Goal: Task Accomplishment & Management: Use online tool/utility

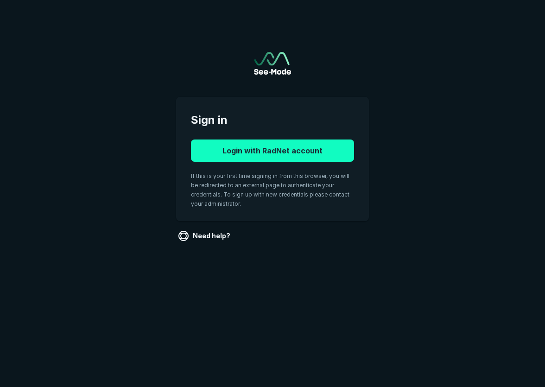
click at [310, 150] on button "Login with RadNet account" at bounding box center [272, 151] width 163 height 22
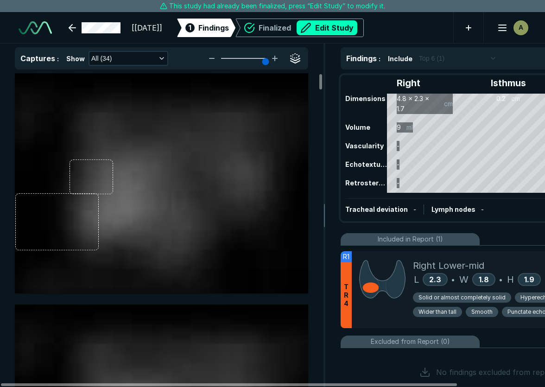
scroll to position [2719, 3647]
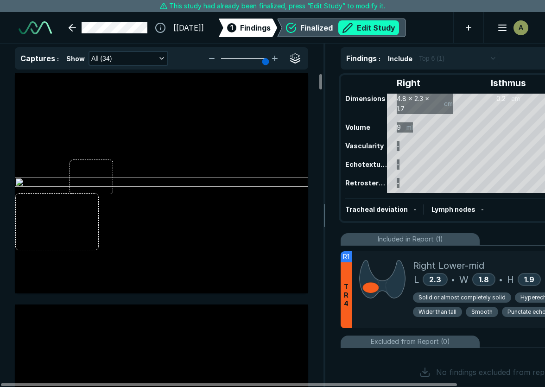
click at [399, 29] on button "Edit Study" at bounding box center [369, 27] width 61 height 15
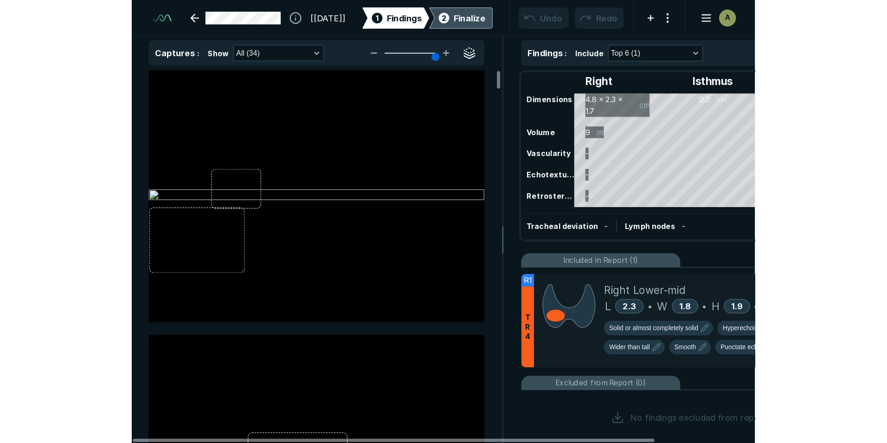
scroll to position [2773, 3647]
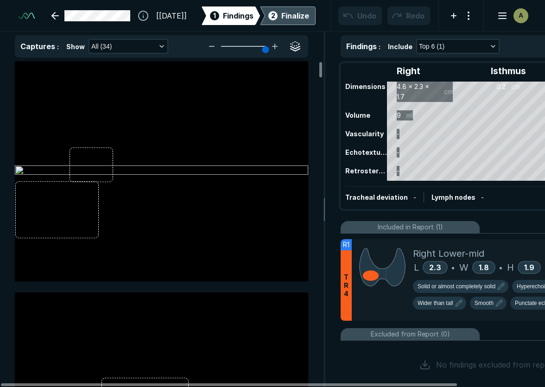
type input "5"
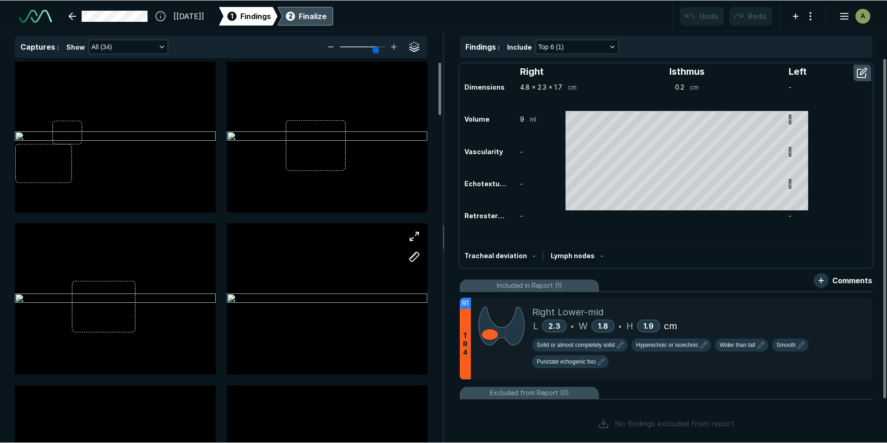
scroll to position [3021, 5183]
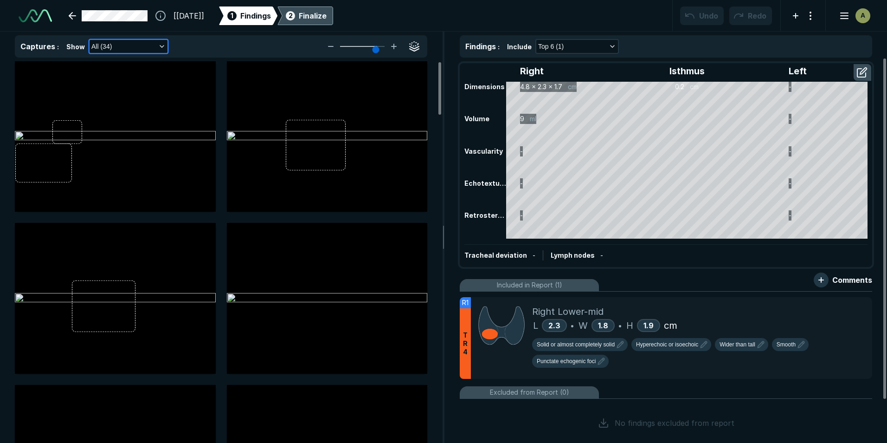
click at [158, 44] on icon "button" at bounding box center [161, 46] width 7 height 7
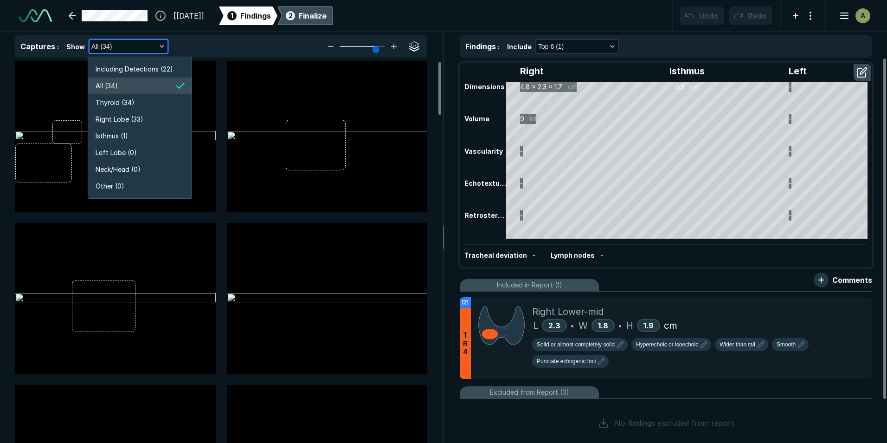
scroll to position [1773, 1656]
click at [131, 151] on span "Left Lobe (0)" at bounding box center [116, 153] width 41 height 10
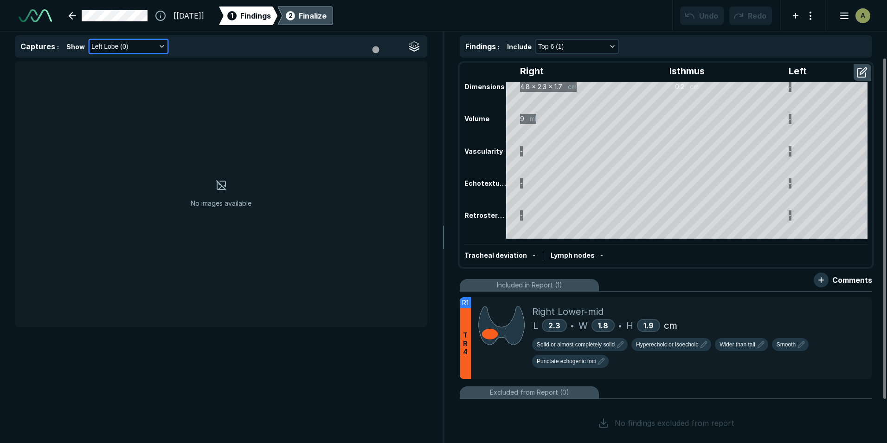
click at [160, 45] on icon "button" at bounding box center [161, 46] width 7 height 7
